Goal: Check status: Check status

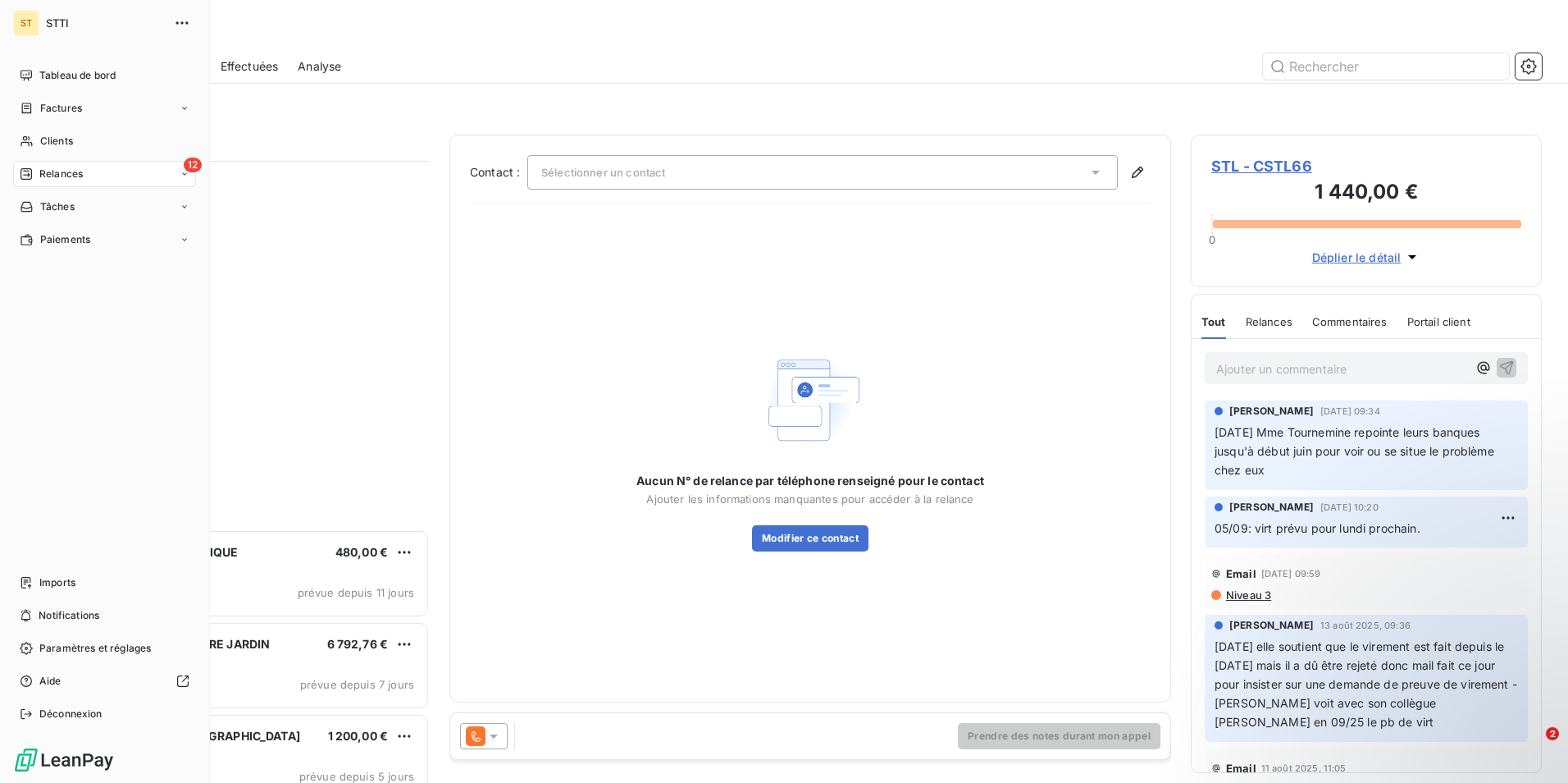
scroll to position [610, 339]
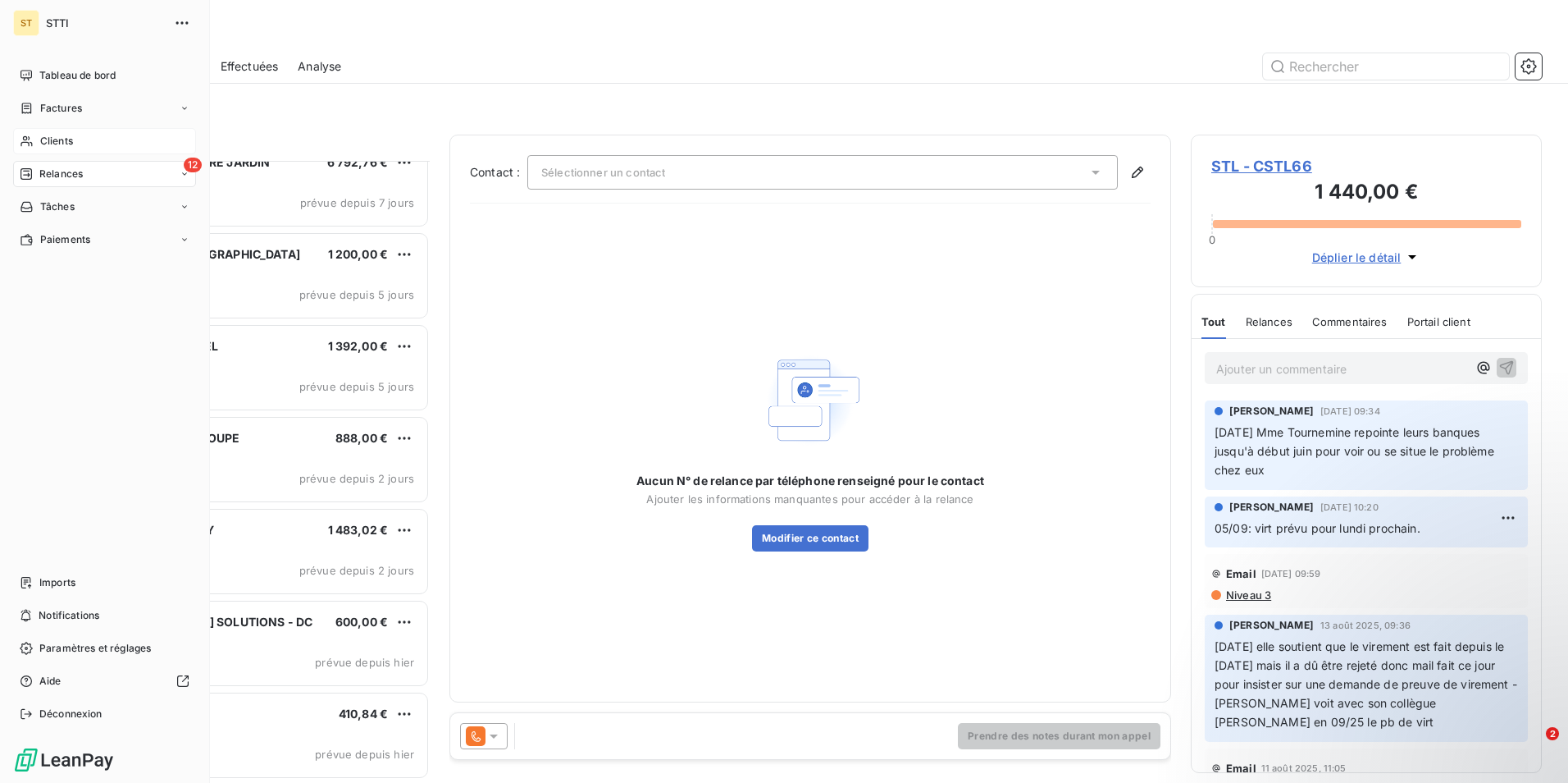
click at [64, 144] on span "Clients" at bounding box center [56, 141] width 33 height 15
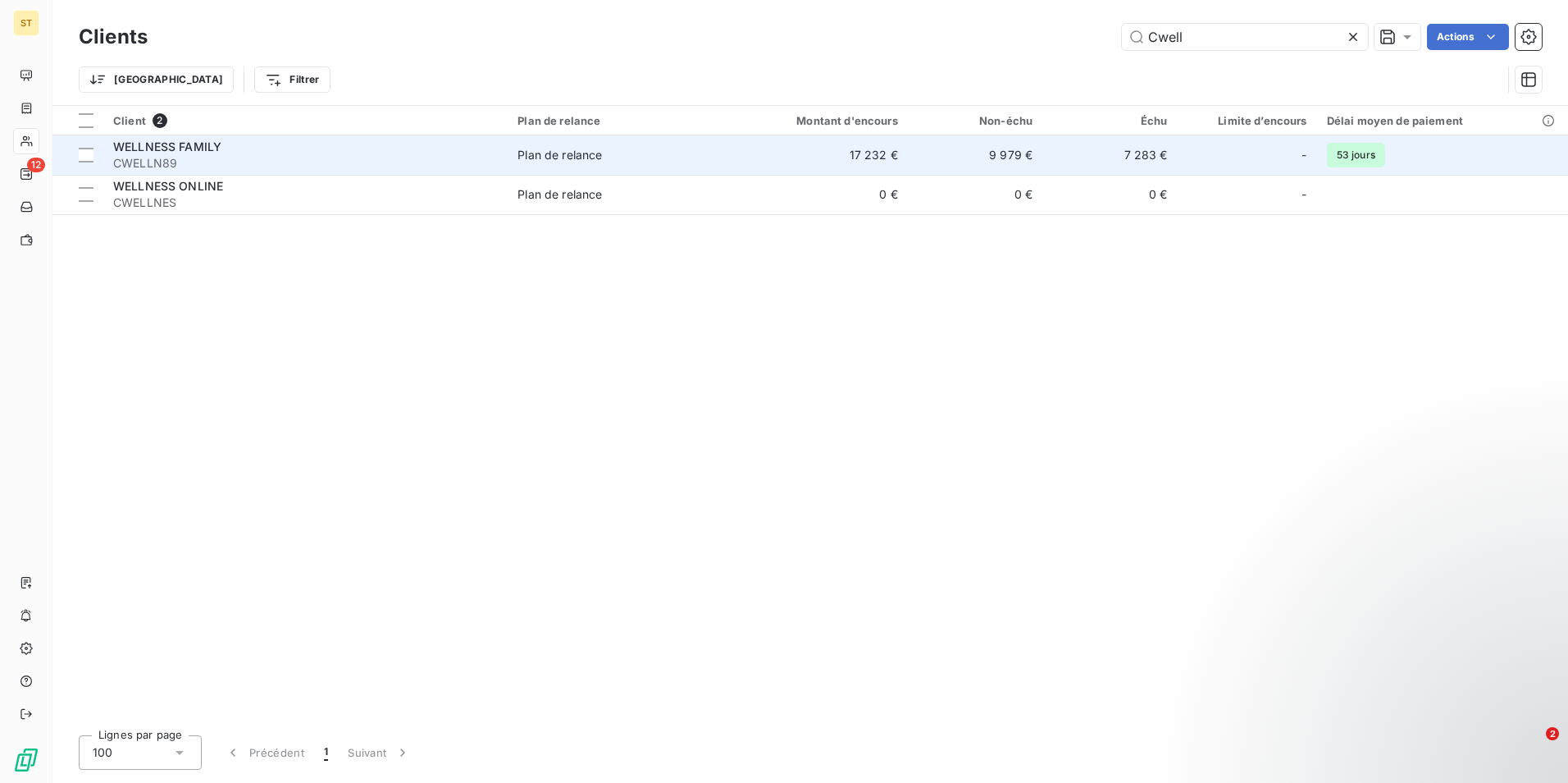
type input "Cwell"
click at [224, 161] on span "CWELLN89" at bounding box center [306, 163] width 384 height 17
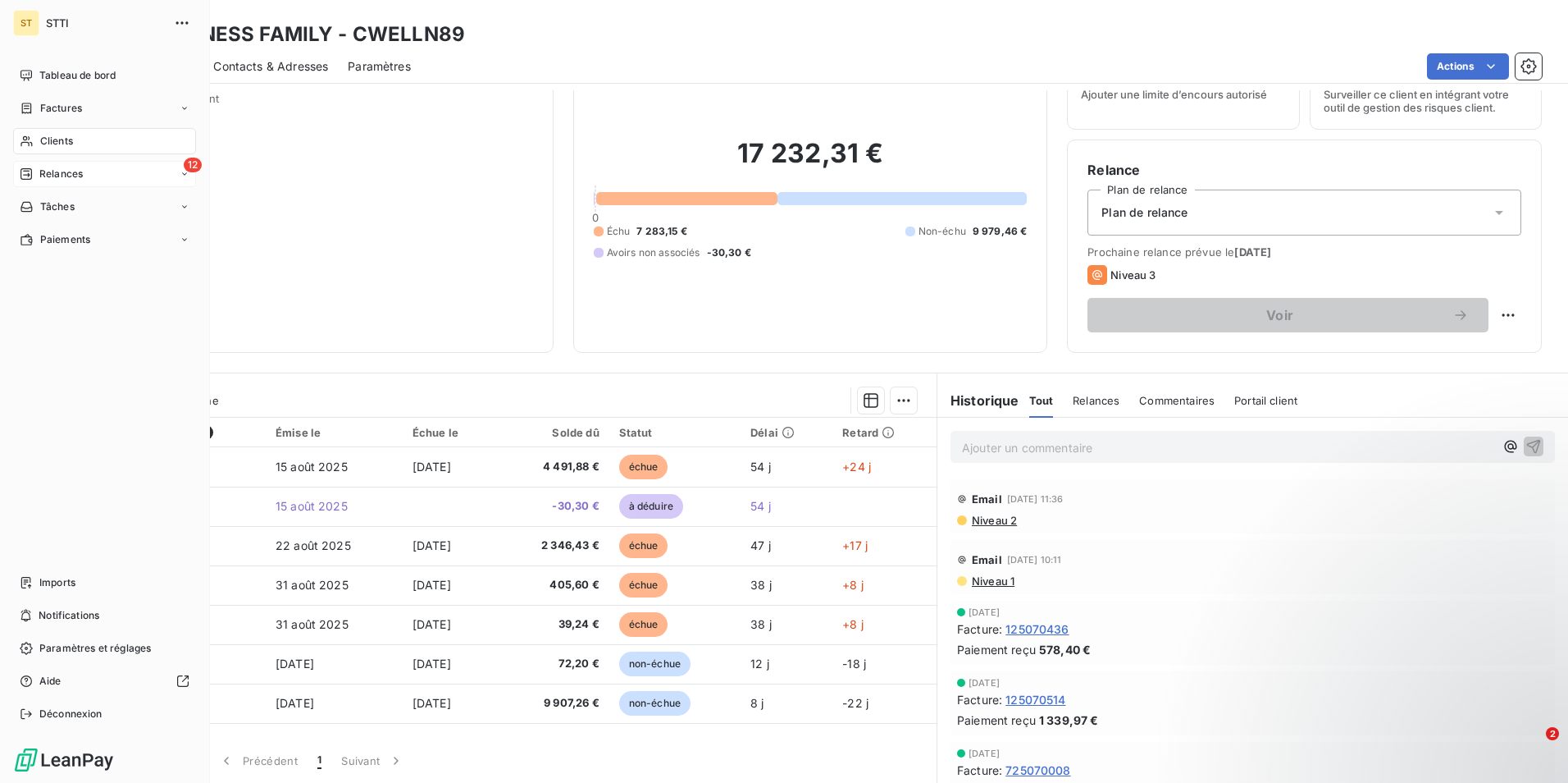
click at [50, 170] on span "Relances" at bounding box center [61, 173] width 44 height 15
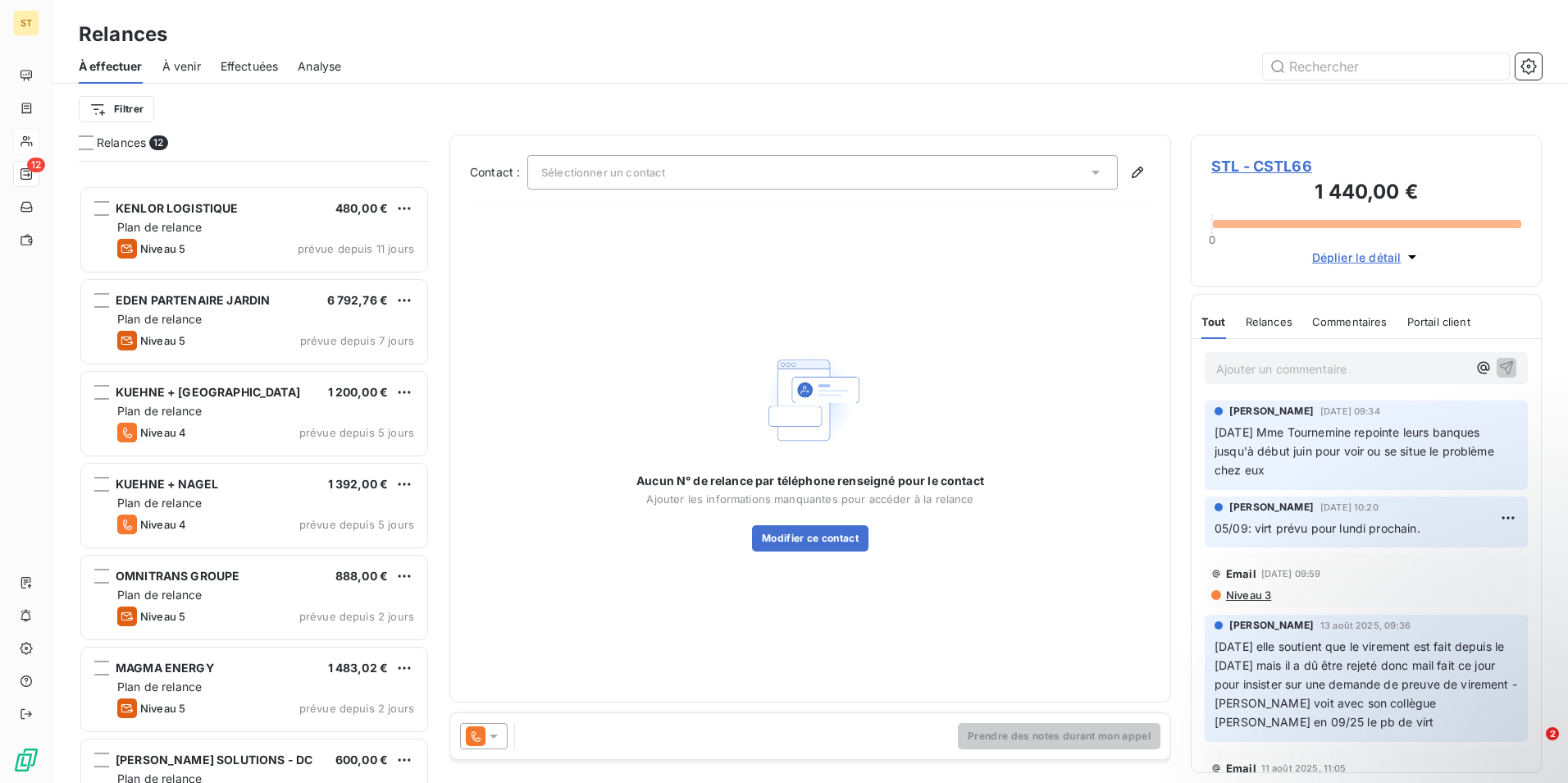
scroll to position [482, 0]
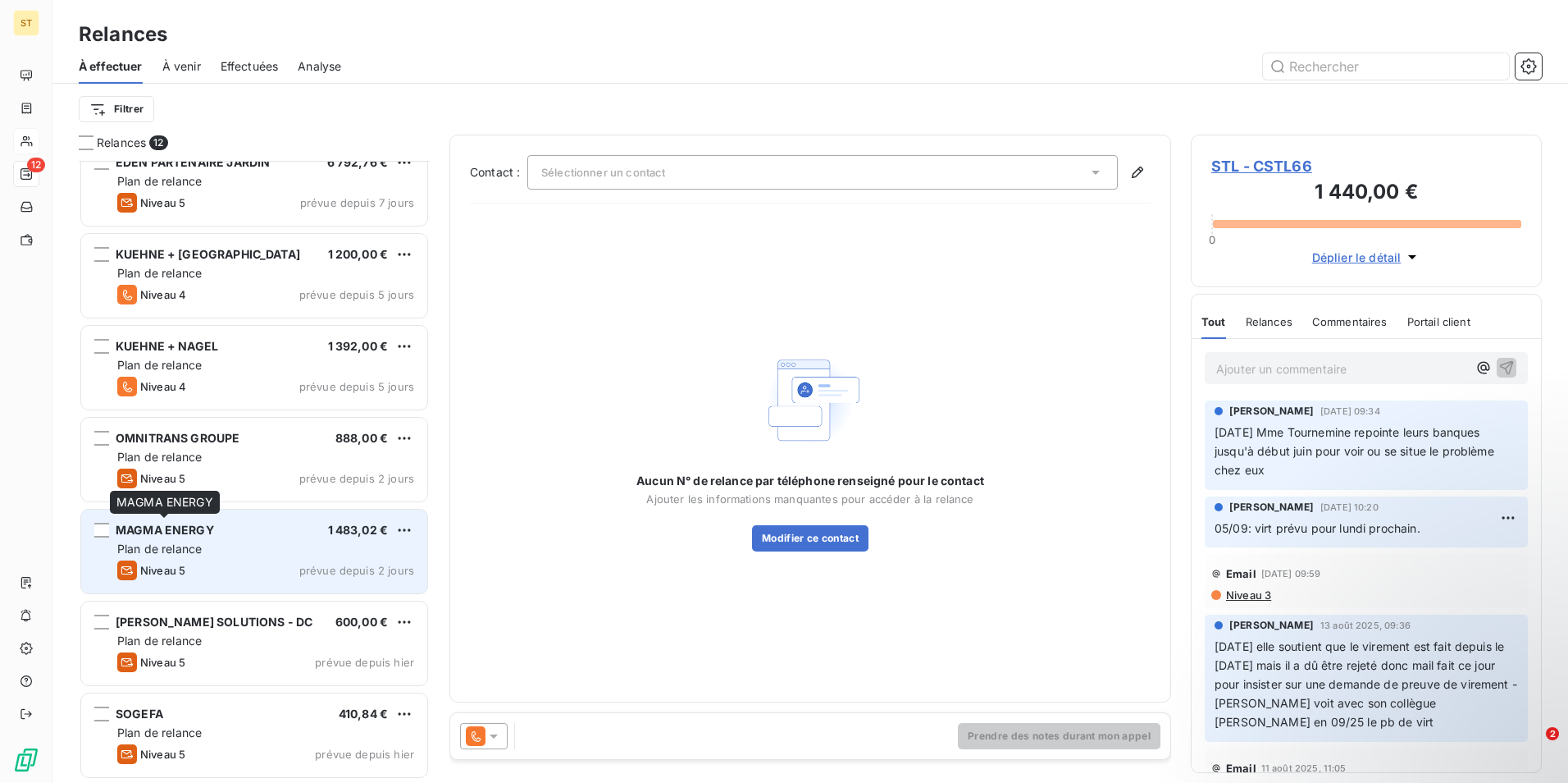
click at [150, 528] on span "MAGMA ENERGY" at bounding box center [164, 529] width 98 height 14
